Goal: Task Accomplishment & Management: Manage account settings

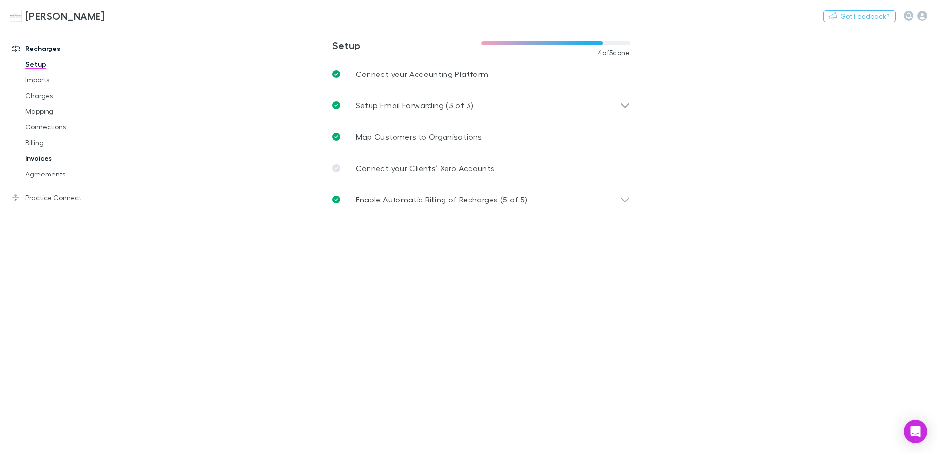
click at [44, 161] on link "Invoices" at bounding box center [74, 158] width 117 height 16
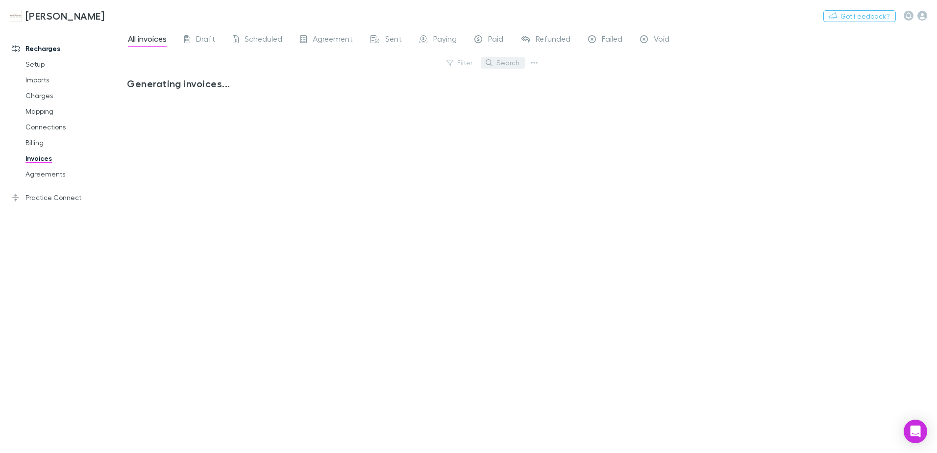
click at [495, 63] on button "Search" at bounding box center [503, 63] width 45 height 12
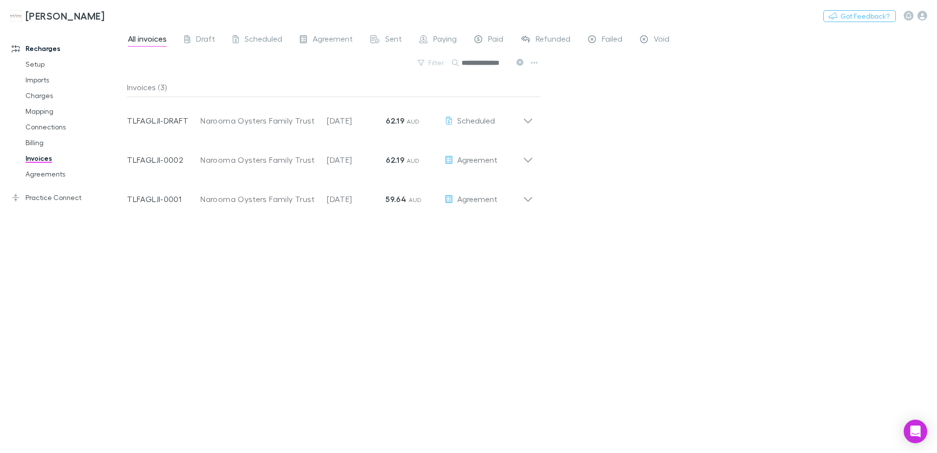
scroll to position [0, 1]
type input "**********"
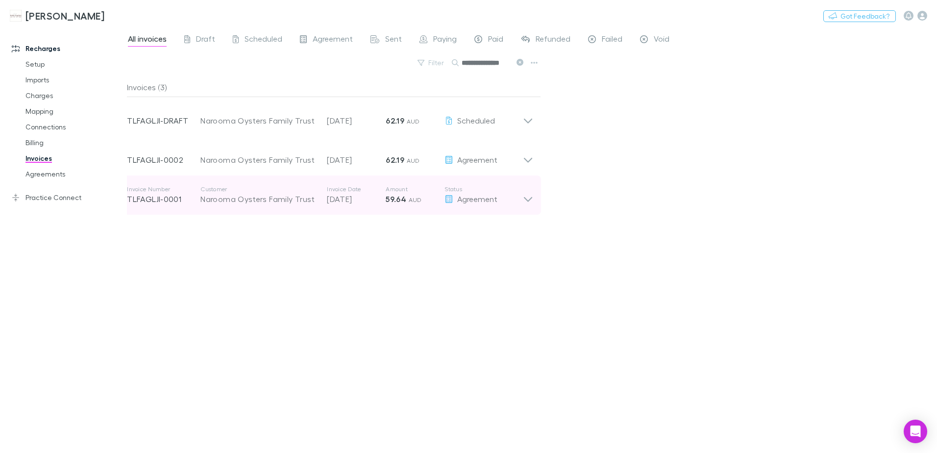
click at [530, 201] on icon at bounding box center [528, 195] width 10 height 20
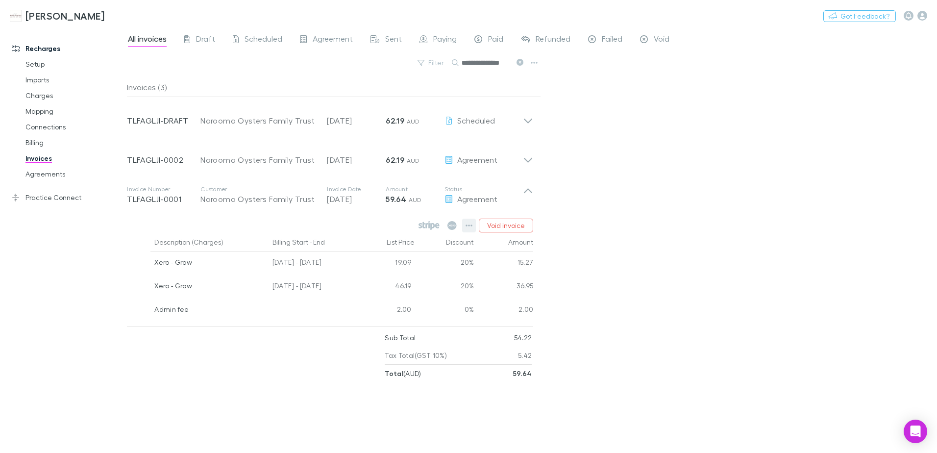
click at [470, 223] on icon "button" at bounding box center [468, 225] width 7 height 8
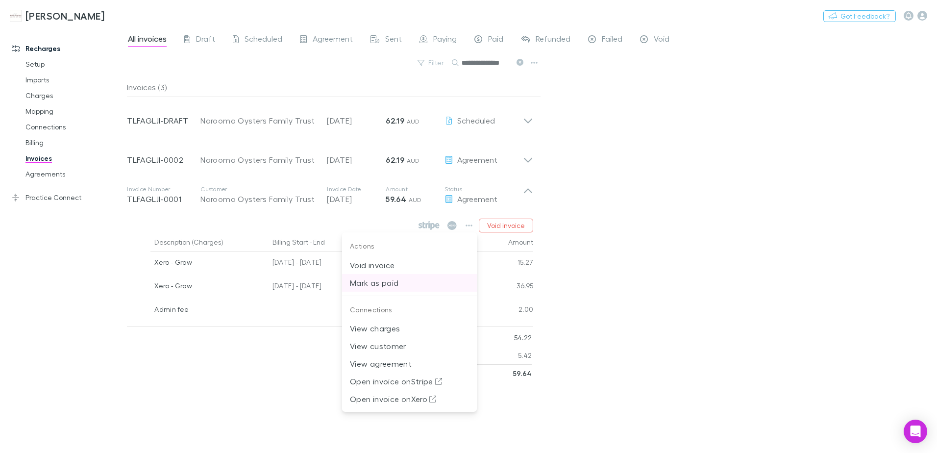
click at [392, 281] on p "Mark as paid" at bounding box center [409, 283] width 119 height 12
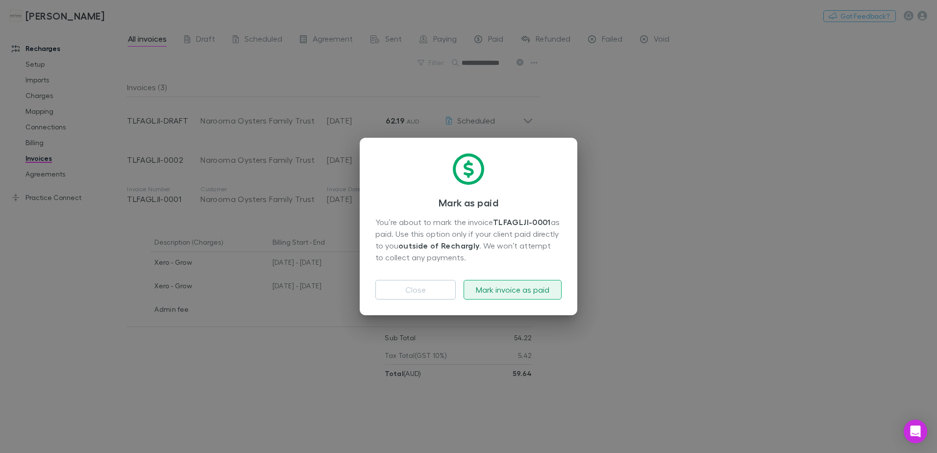
click at [546, 289] on button "Mark invoice as paid" at bounding box center [513, 290] width 98 height 20
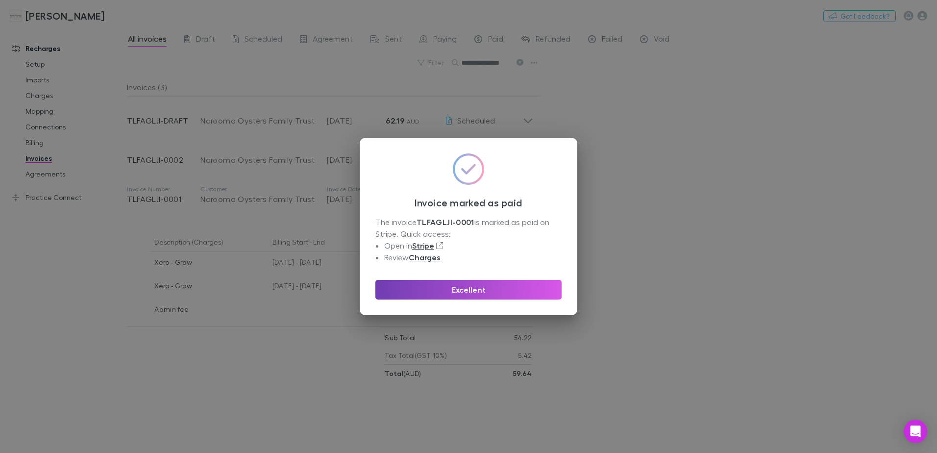
click at [539, 290] on button "Excellent" at bounding box center [468, 290] width 186 height 20
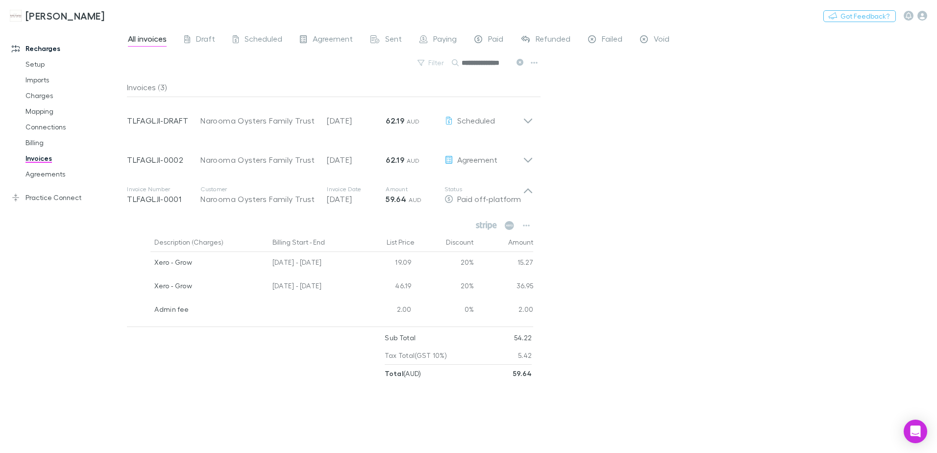
scroll to position [0, 1]
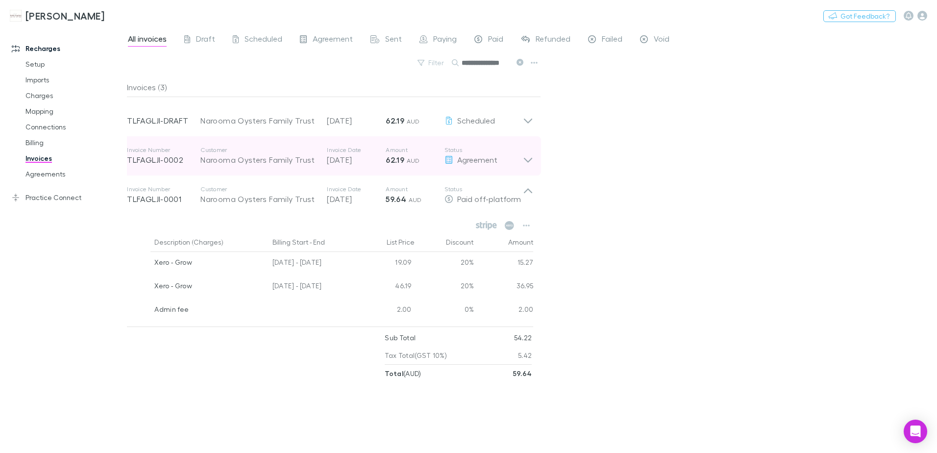
click at [524, 162] on icon at bounding box center [528, 156] width 10 height 20
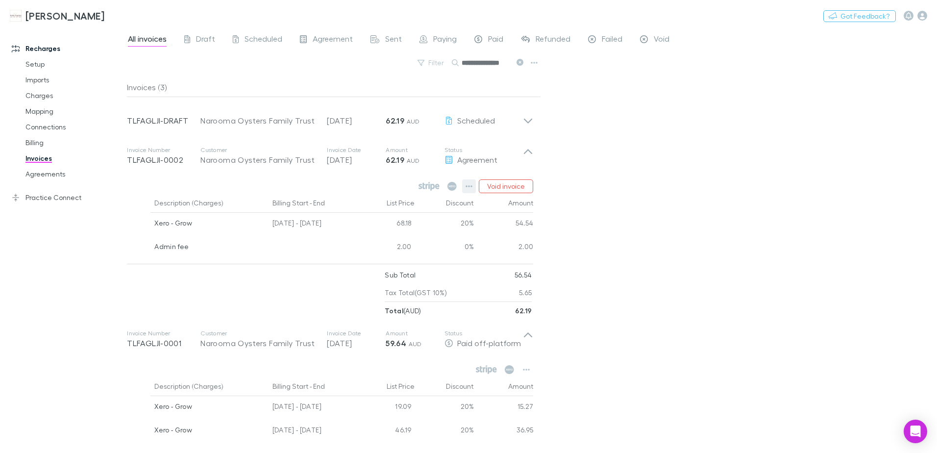
click at [468, 188] on icon "button" at bounding box center [468, 186] width 7 height 8
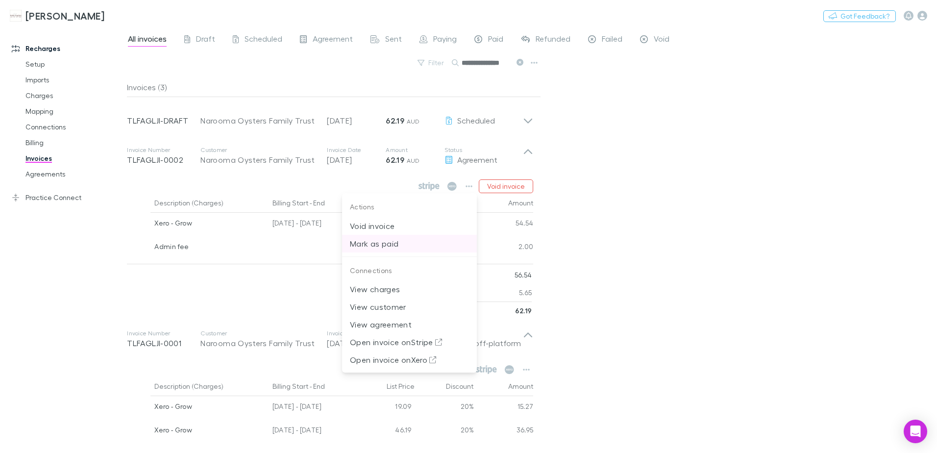
click at [375, 245] on p "Mark as paid" at bounding box center [409, 244] width 119 height 12
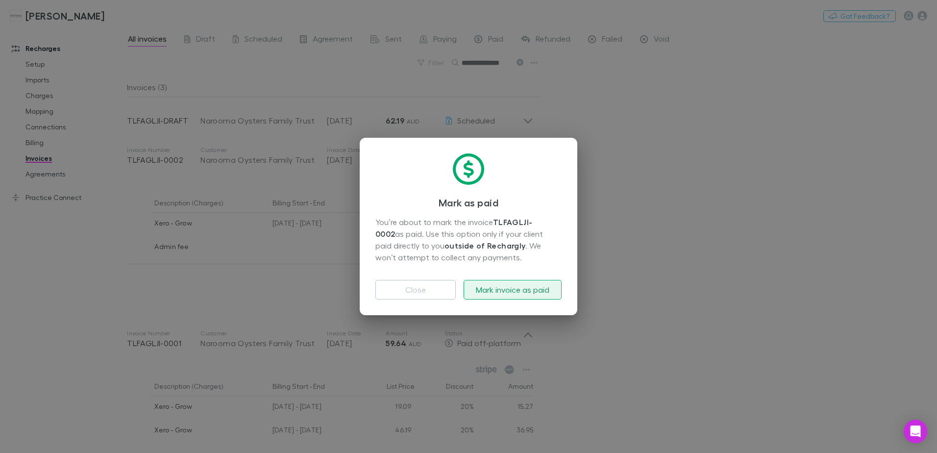
click at [531, 291] on button "Mark invoice as paid" at bounding box center [513, 290] width 98 height 20
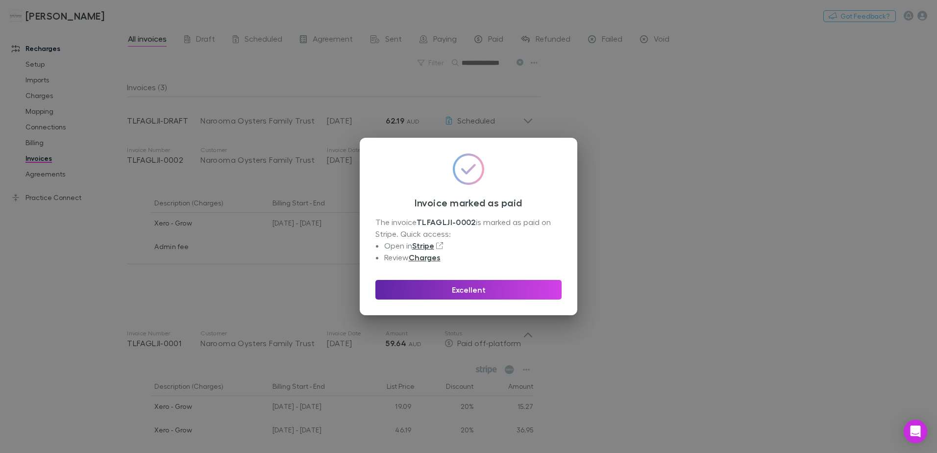
click at [531, 291] on button "Excellent" at bounding box center [468, 290] width 186 height 20
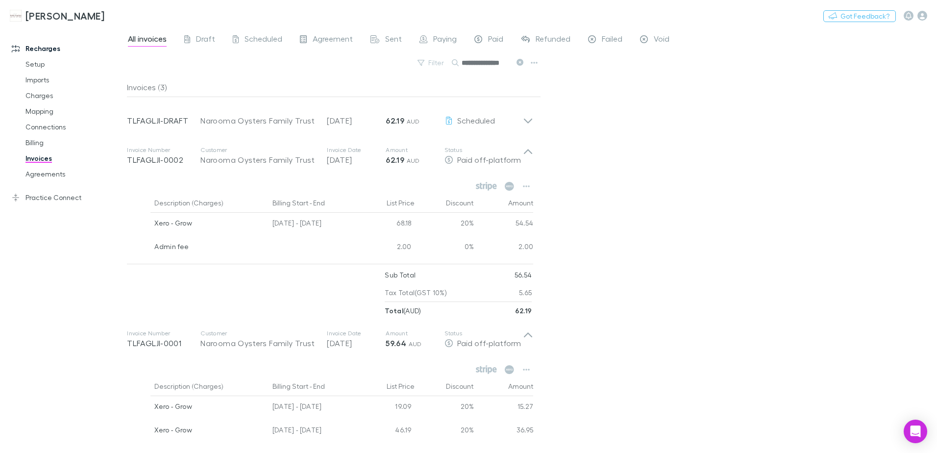
drag, startPoint x: 519, startPoint y: 63, endPoint x: 500, endPoint y: 63, distance: 19.1
click at [520, 63] on icon at bounding box center [519, 62] width 7 height 7
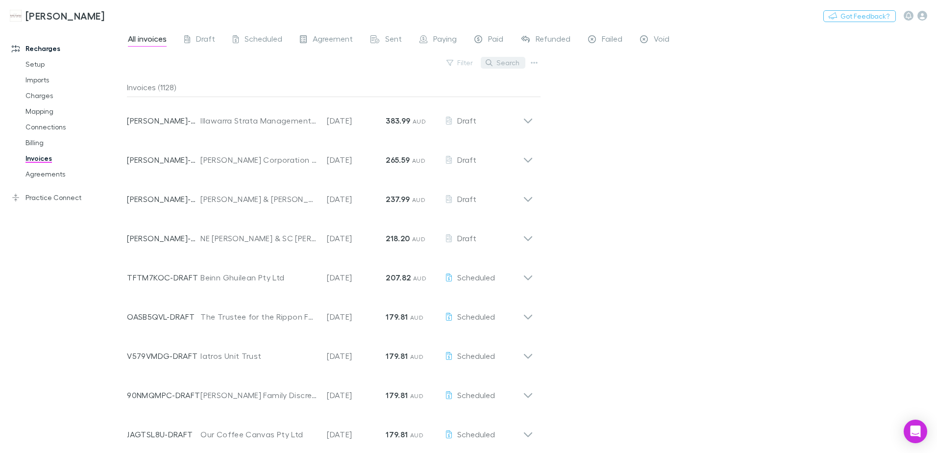
click at [500, 63] on button "Search" at bounding box center [503, 63] width 45 height 12
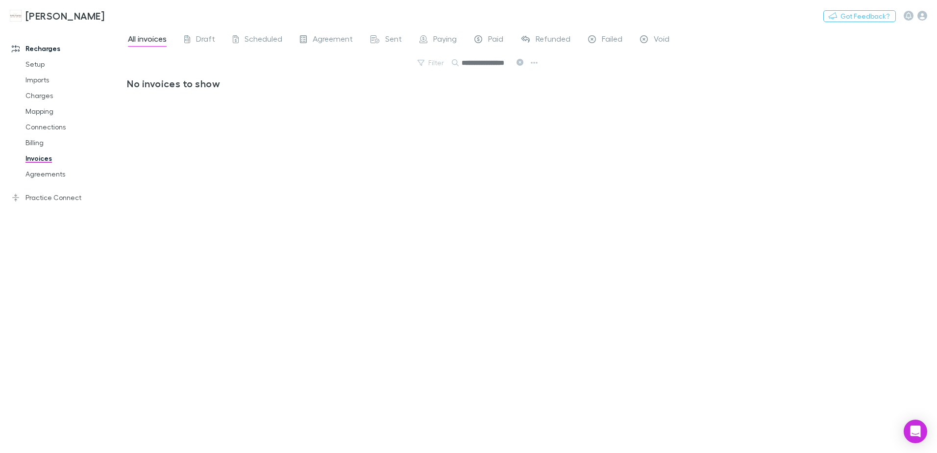
scroll to position [0, 3]
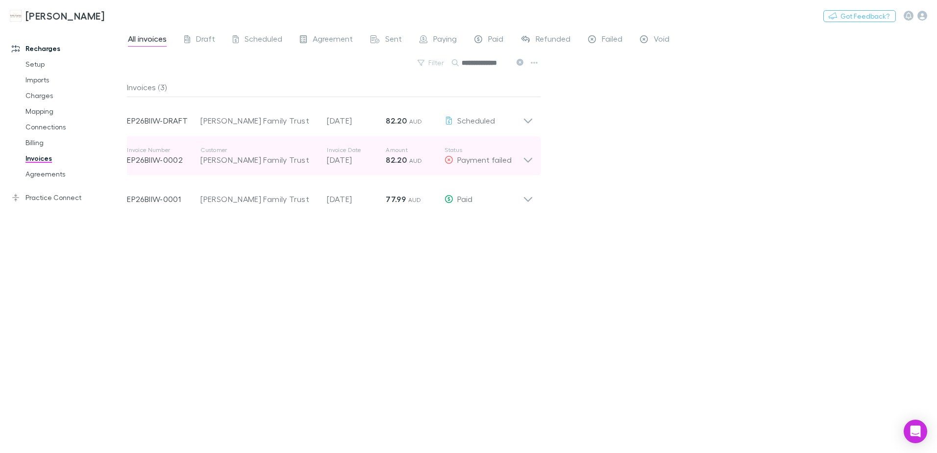
type input "**********"
click at [530, 162] on icon at bounding box center [528, 156] width 10 height 20
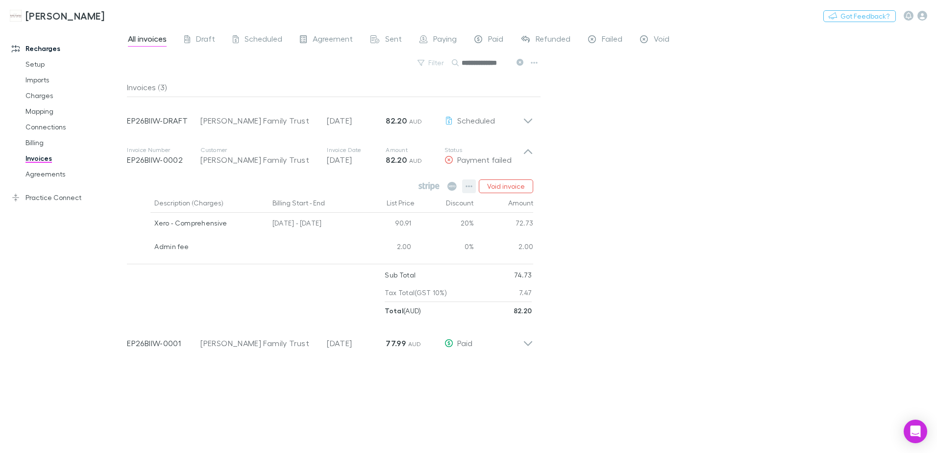
click at [469, 187] on icon "button" at bounding box center [469, 186] width 7 height 2
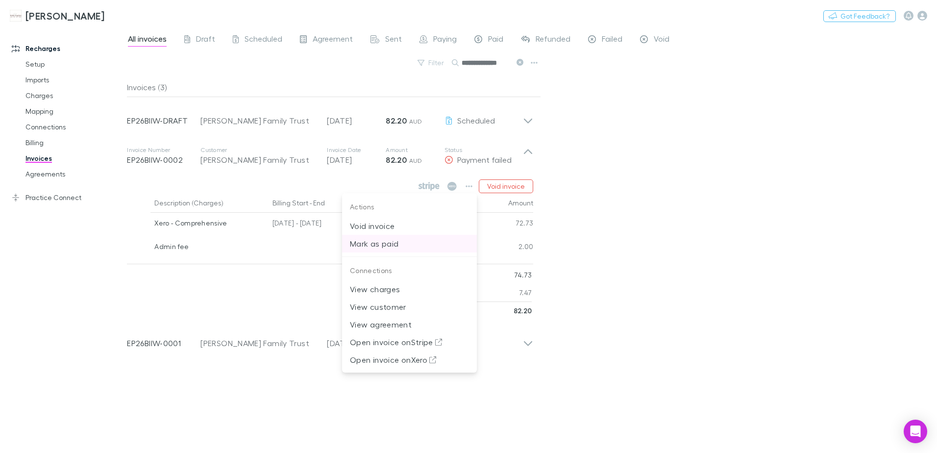
click at [384, 245] on p "Mark as paid" at bounding box center [409, 244] width 119 height 12
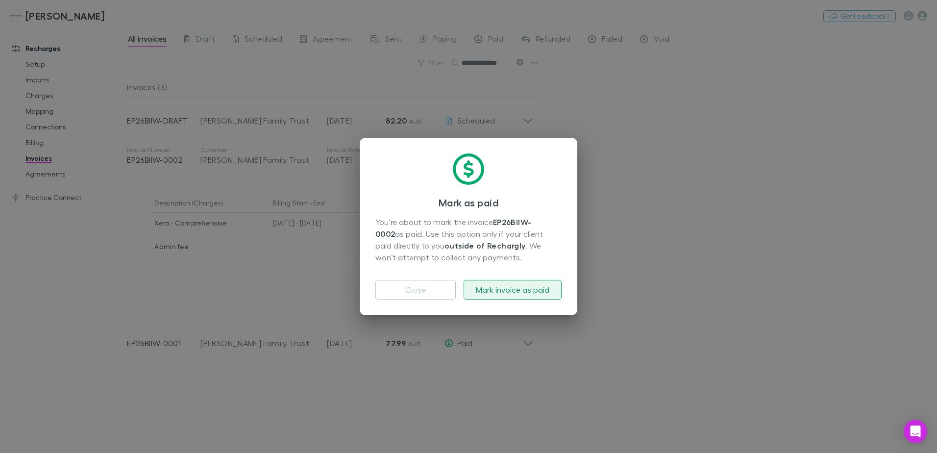
click at [511, 288] on button "Mark invoice as paid" at bounding box center [513, 290] width 98 height 20
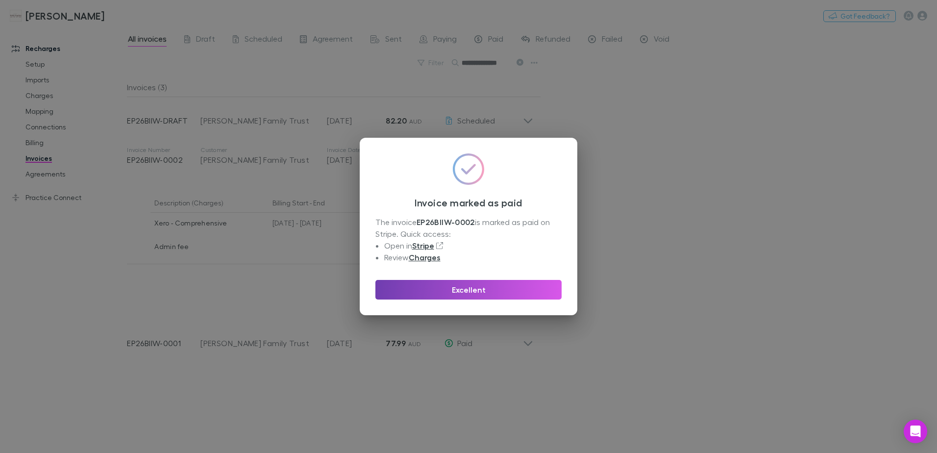
click at [484, 288] on button "Excellent" at bounding box center [468, 290] width 186 height 20
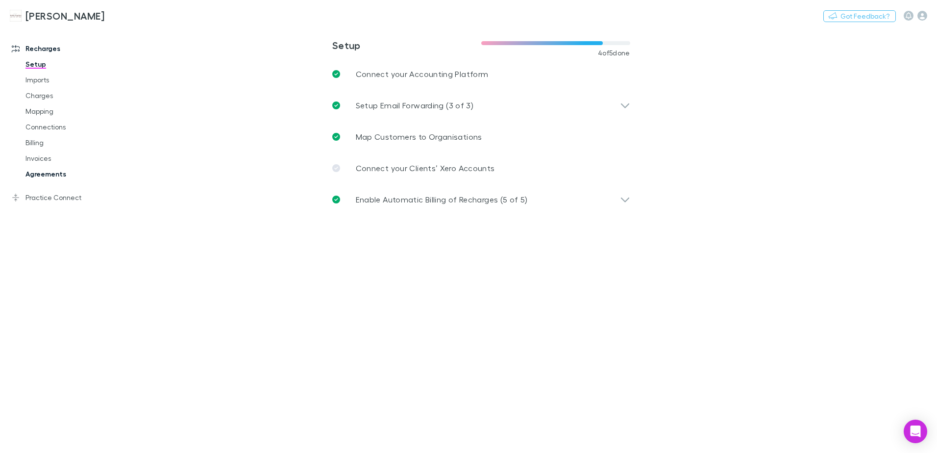
click at [37, 174] on link "Agreements" at bounding box center [74, 174] width 117 height 16
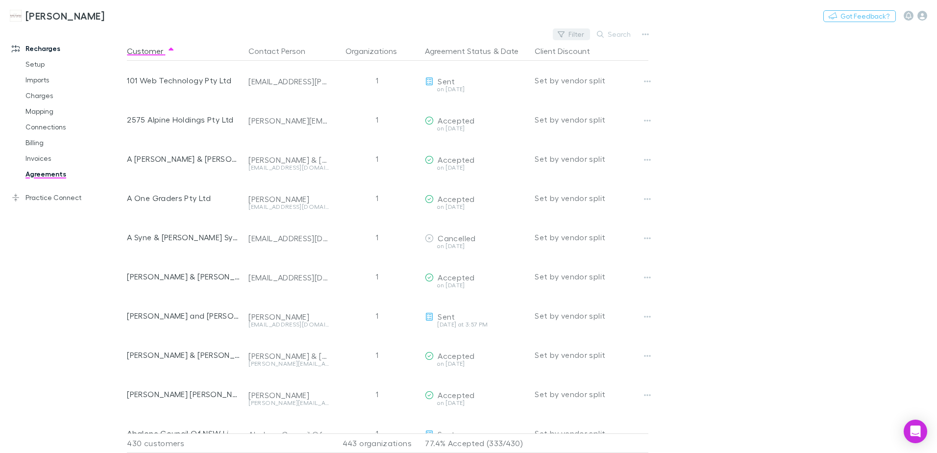
click at [569, 33] on button "Filter" at bounding box center [571, 34] width 37 height 12
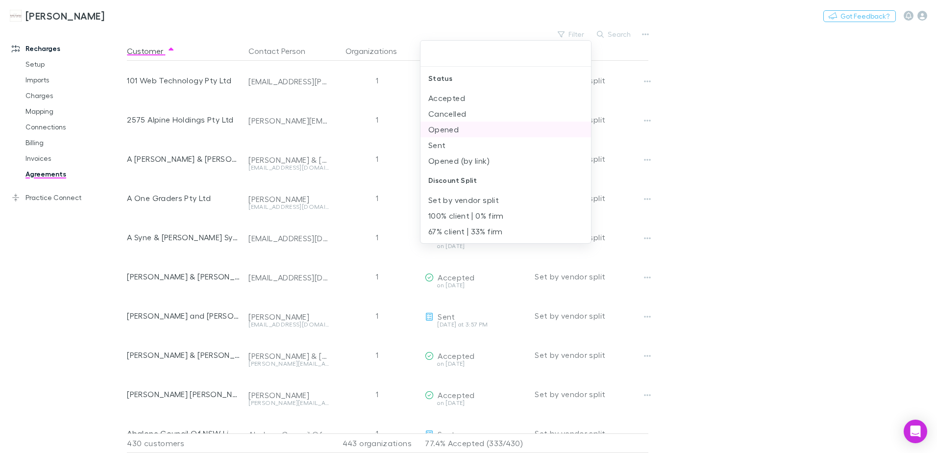
click at [459, 130] on li "Opened" at bounding box center [505, 130] width 171 height 16
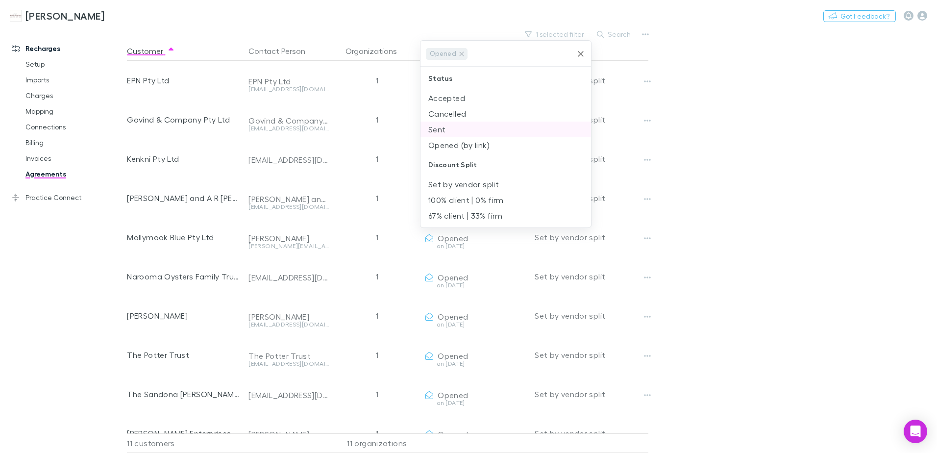
click at [444, 133] on li "Sent" at bounding box center [505, 130] width 171 height 16
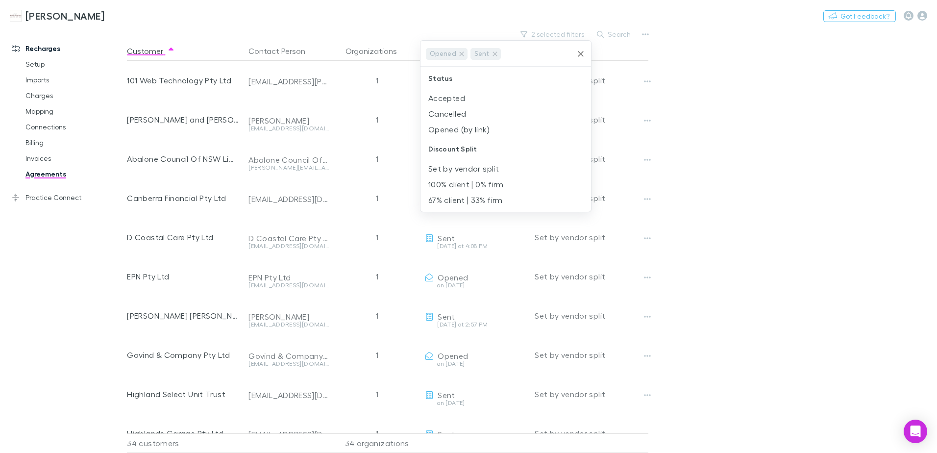
click at [761, 186] on div at bounding box center [468, 226] width 937 height 453
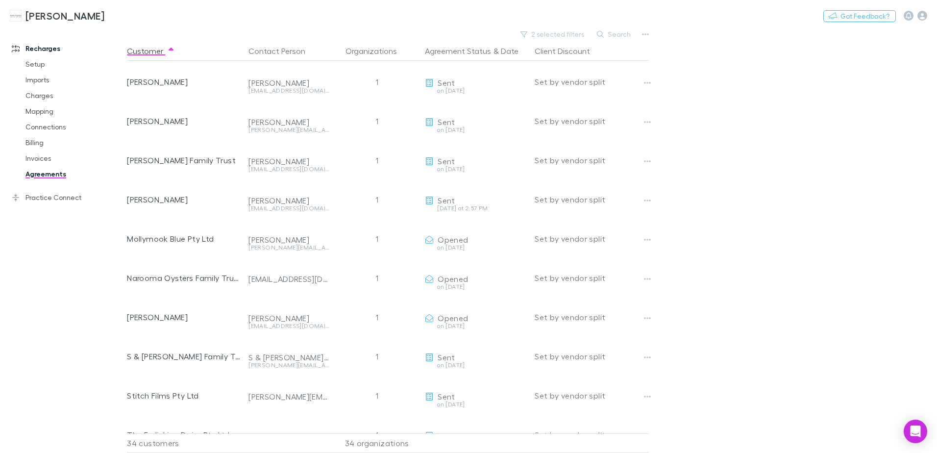
scroll to position [686, 0]
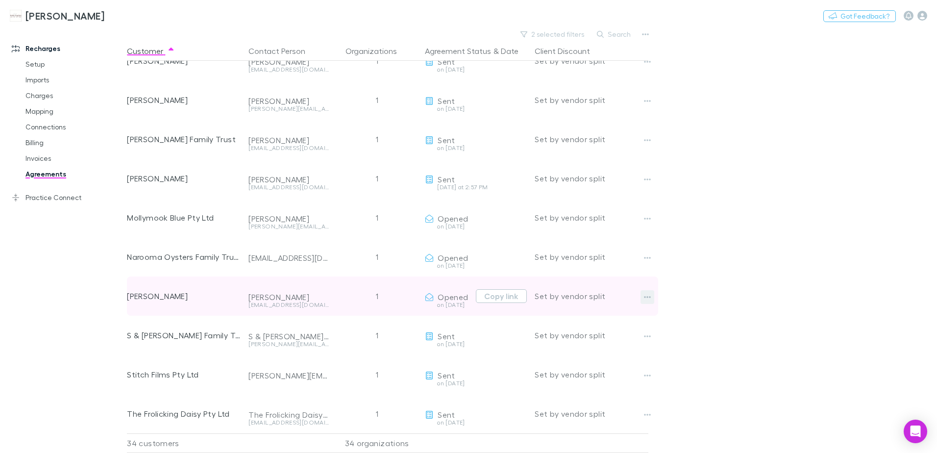
click at [645, 297] on icon "button" at bounding box center [647, 297] width 7 height 2
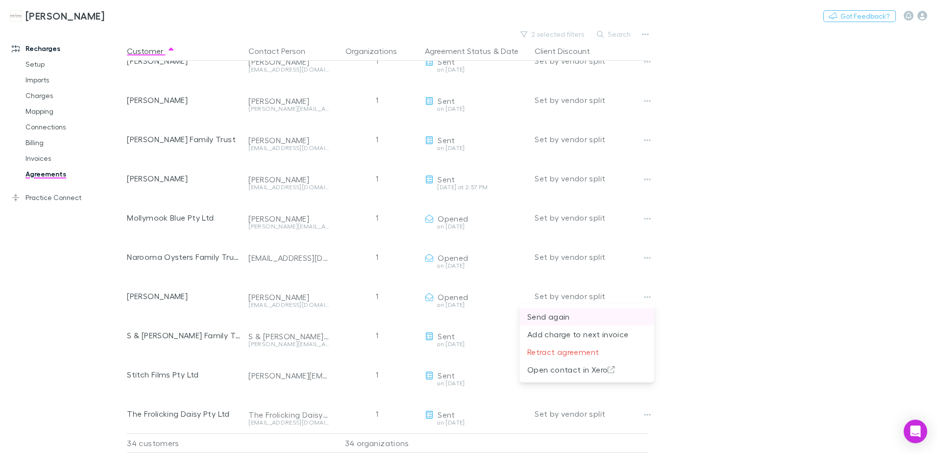
click at [550, 313] on p "Send again" at bounding box center [586, 317] width 119 height 12
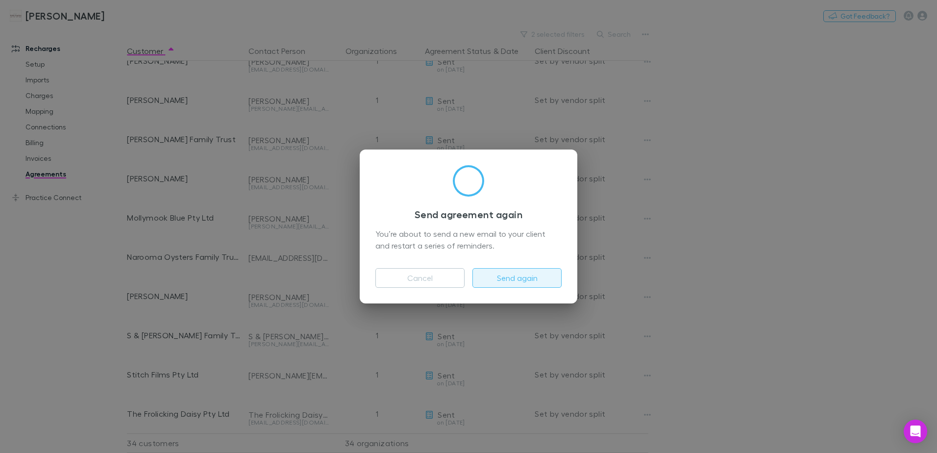
click at [515, 276] on button "Send again" at bounding box center [516, 278] width 89 height 20
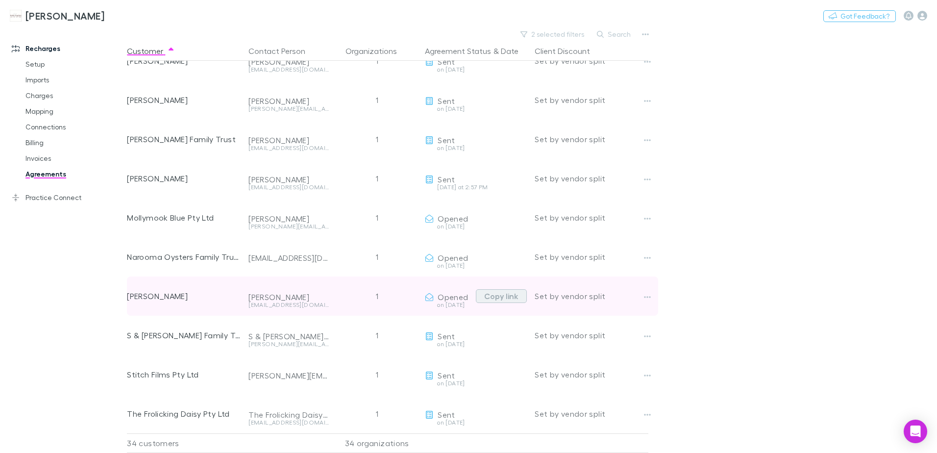
click at [499, 294] on button "Copy link" at bounding box center [501, 296] width 51 height 14
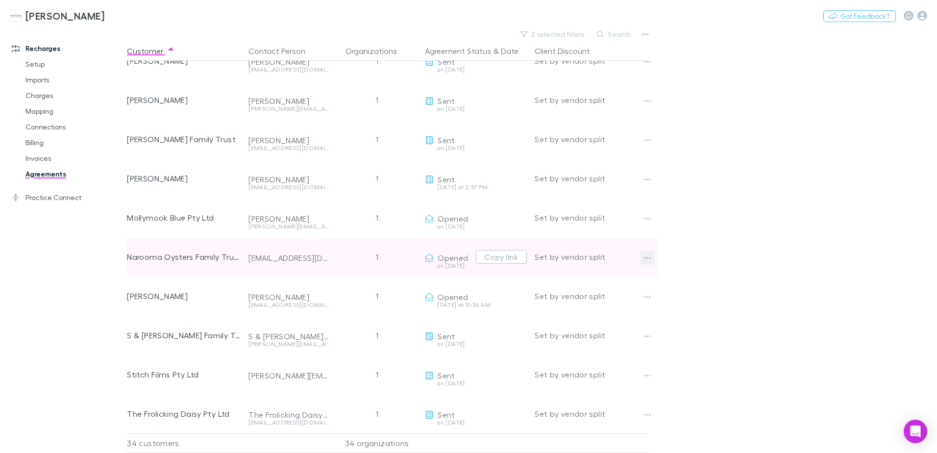
click at [642, 261] on button "button" at bounding box center [647, 258] width 14 height 14
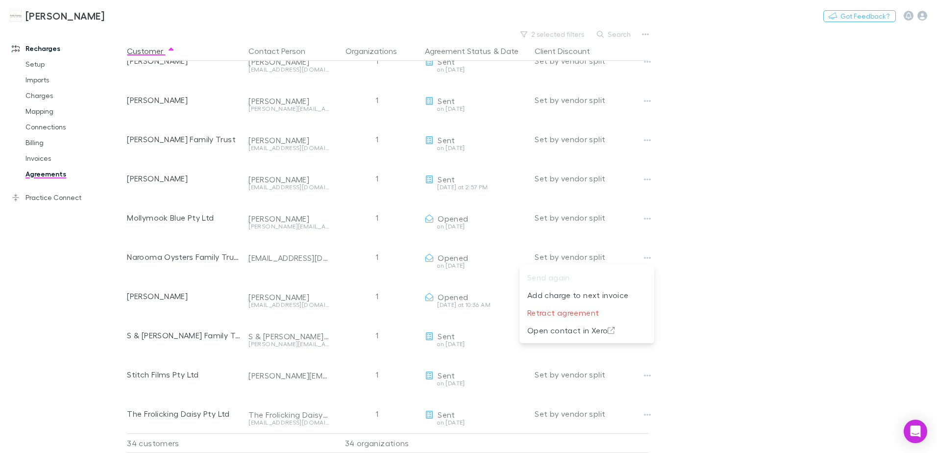
click at [687, 264] on div at bounding box center [468, 226] width 937 height 453
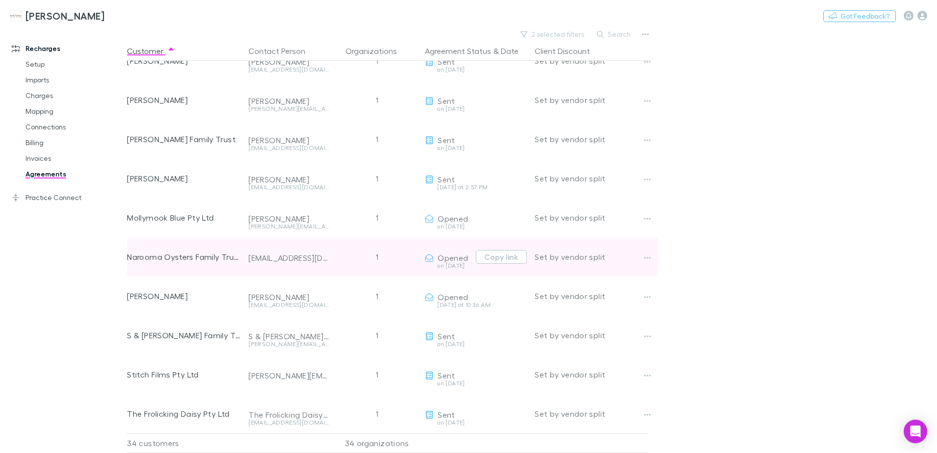
click at [640, 255] on div "Set by vendor split" at bounding box center [592, 256] width 114 height 39
click at [645, 257] on icon "button" at bounding box center [647, 258] width 7 height 8
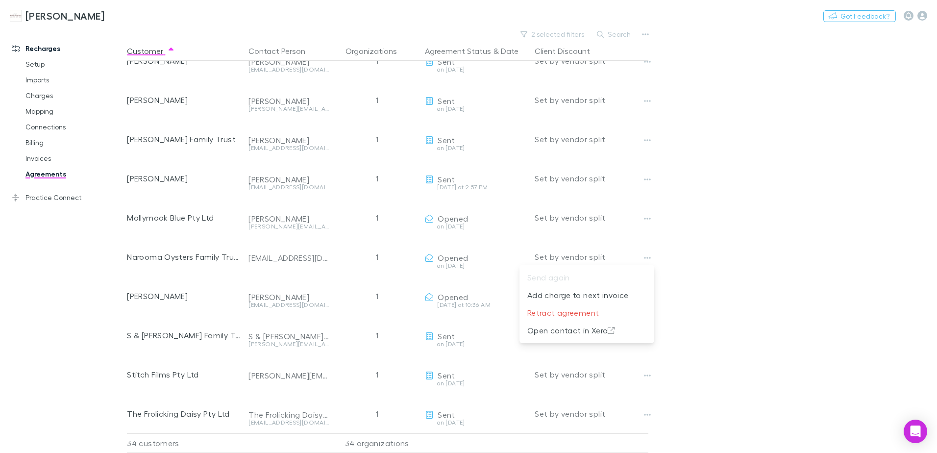
click at [751, 286] on div at bounding box center [468, 226] width 937 height 453
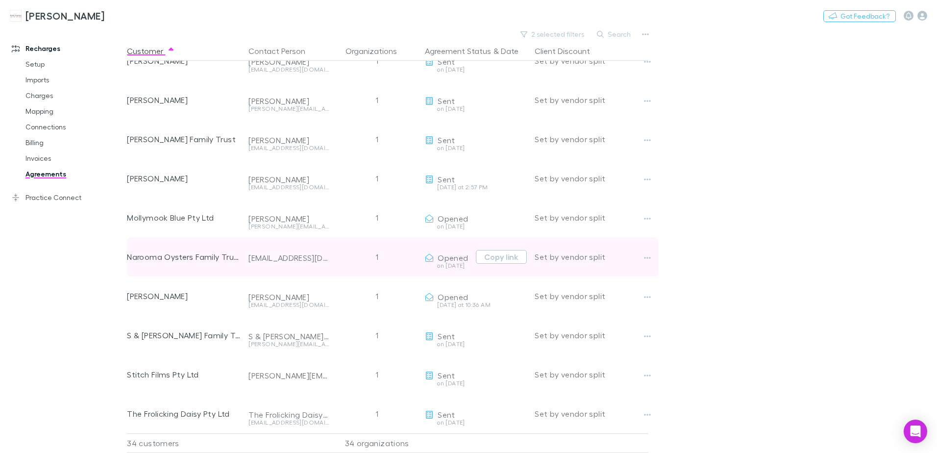
click at [200, 261] on div "Narooma Oysters Family Trust" at bounding box center [184, 256] width 114 height 39
click at [644, 251] on button "button" at bounding box center [647, 258] width 14 height 14
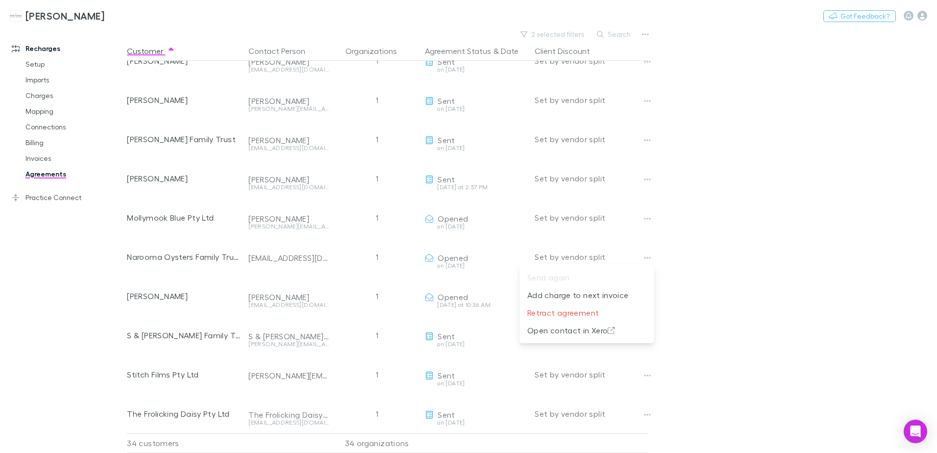
drag, startPoint x: 731, startPoint y: 262, endPoint x: 704, endPoint y: 267, distance: 27.4
click at [729, 265] on div at bounding box center [468, 226] width 937 height 453
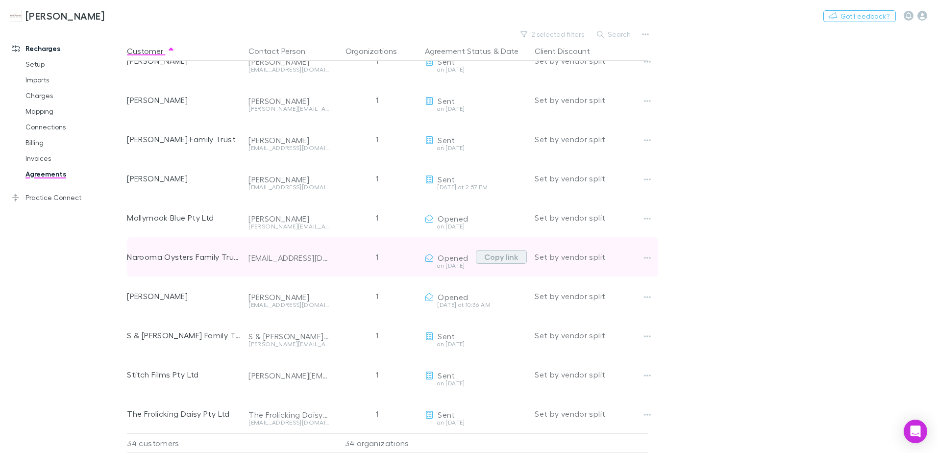
click at [493, 254] on button "Copy link" at bounding box center [501, 257] width 51 height 14
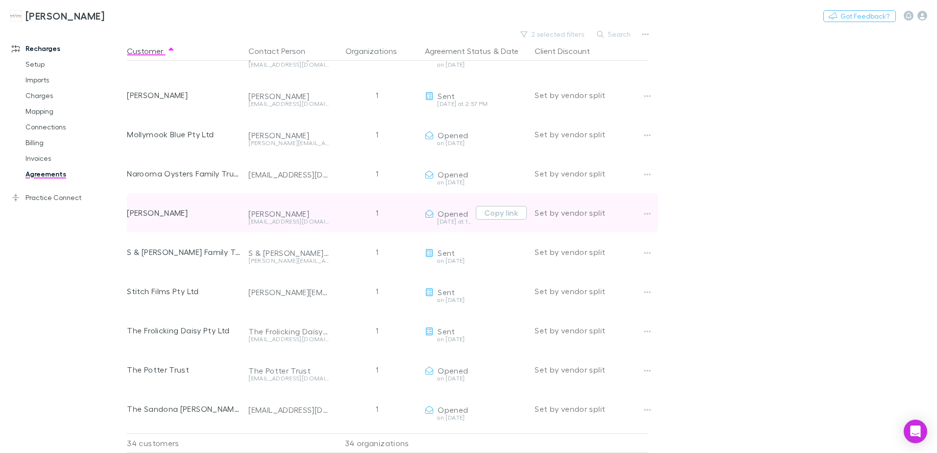
scroll to position [784, 0]
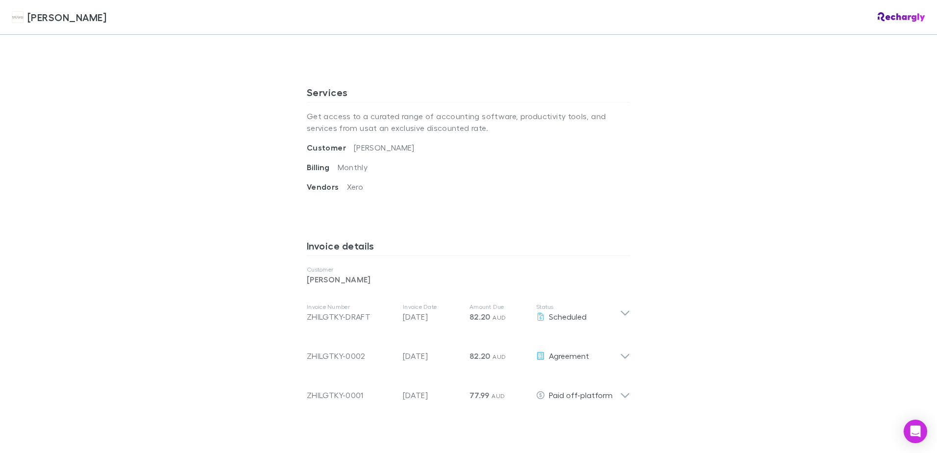
scroll to position [343, 0]
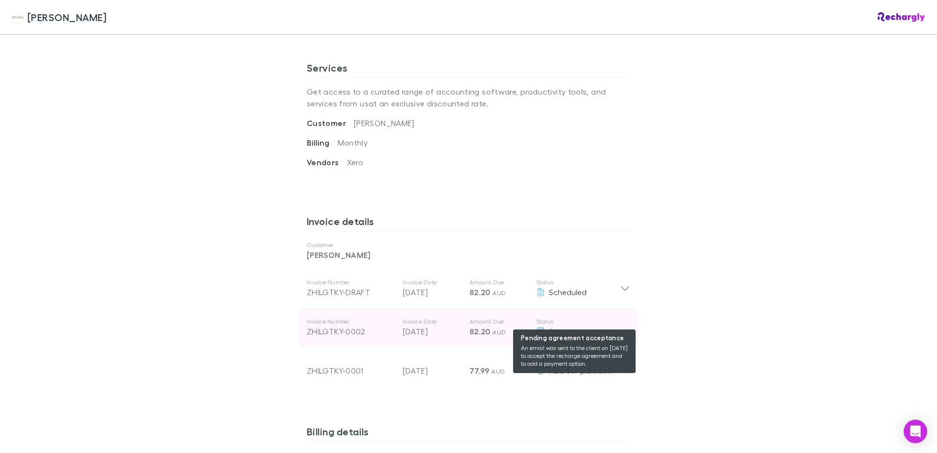
click at [615, 325] on div "Agreement" at bounding box center [578, 331] width 84 height 12
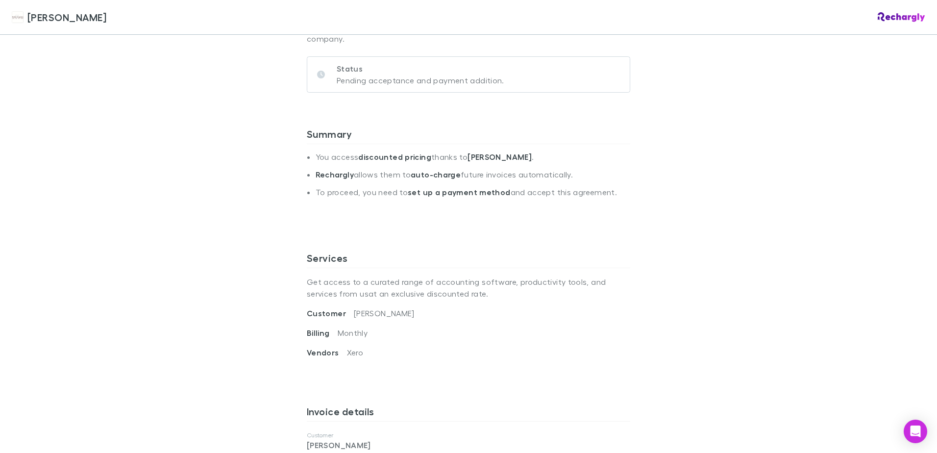
scroll to position [98, 0]
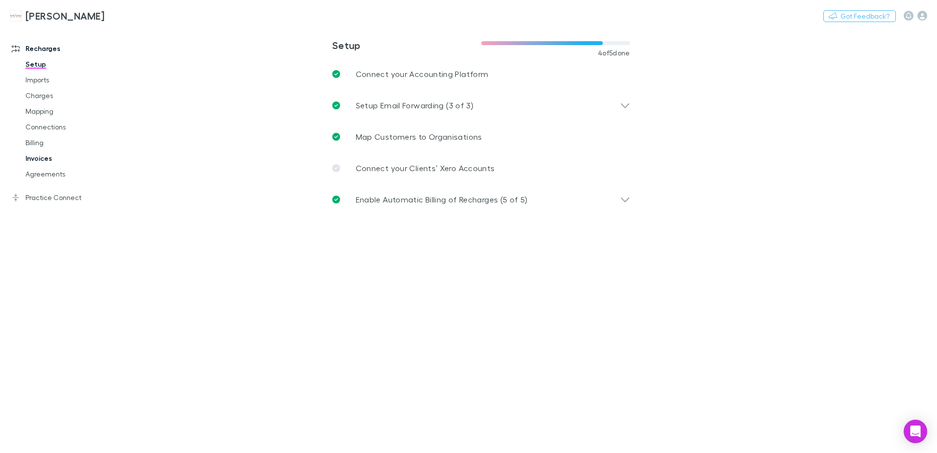
click at [37, 161] on link "Invoices" at bounding box center [74, 158] width 117 height 16
